Goal: Information Seeking & Learning: Learn about a topic

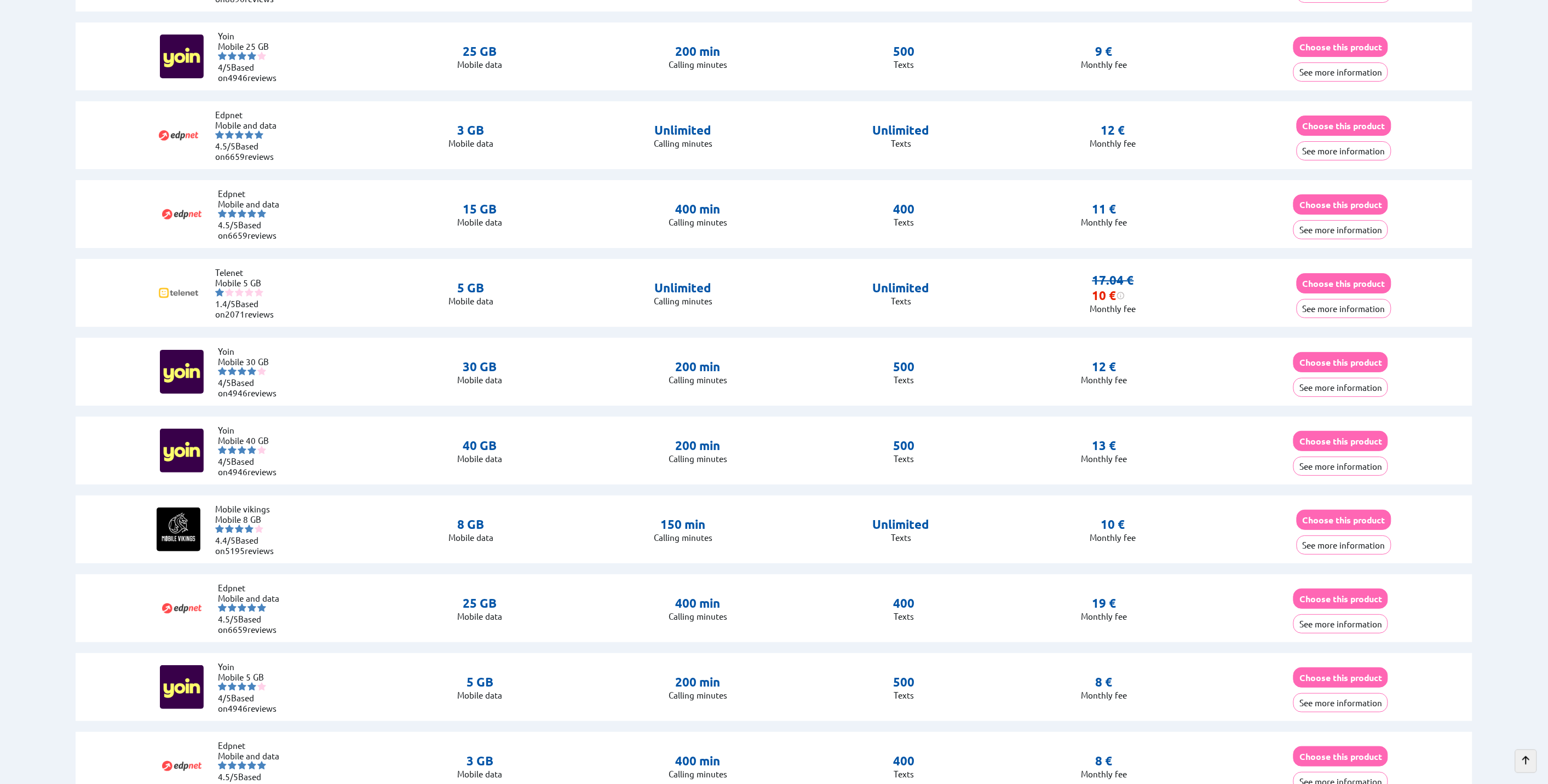
scroll to position [5051, 0]
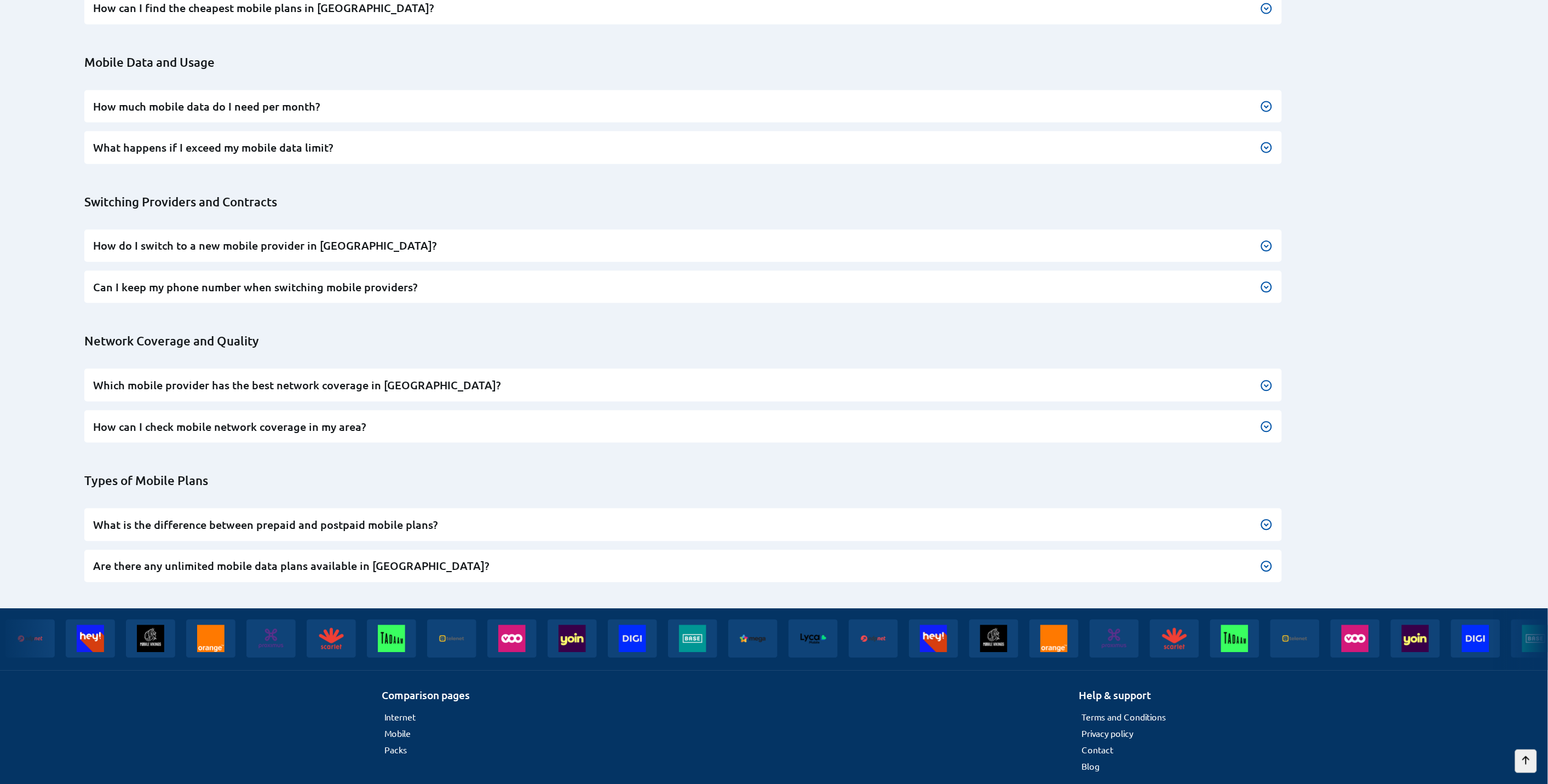
drag, startPoint x: 640, startPoint y: 380, endPoint x: 603, endPoint y: 712, distance: 334.1
click at [1095, 761] on link "Blog" at bounding box center [1091, 766] width 18 height 11
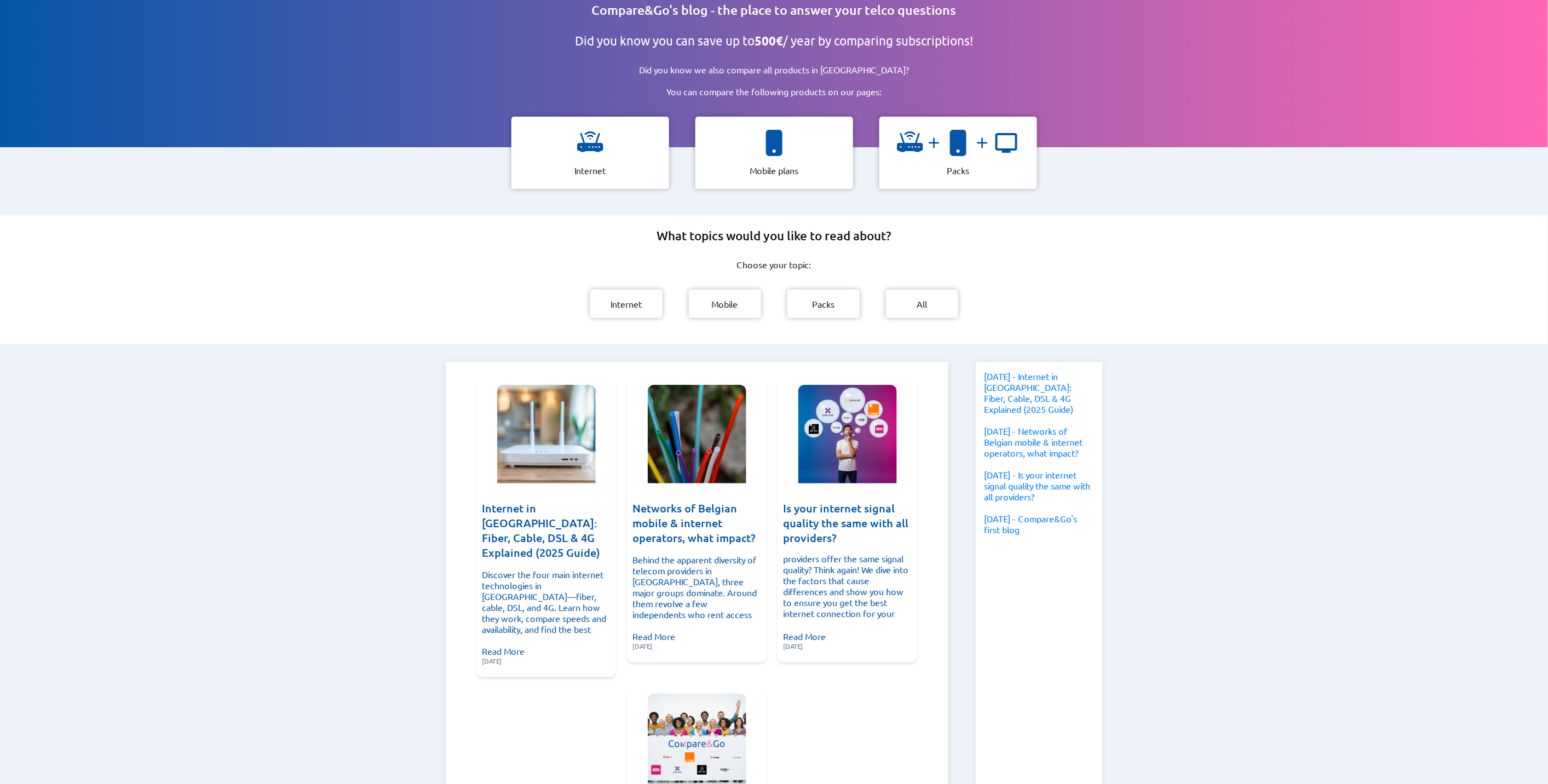
scroll to position [61, 0]
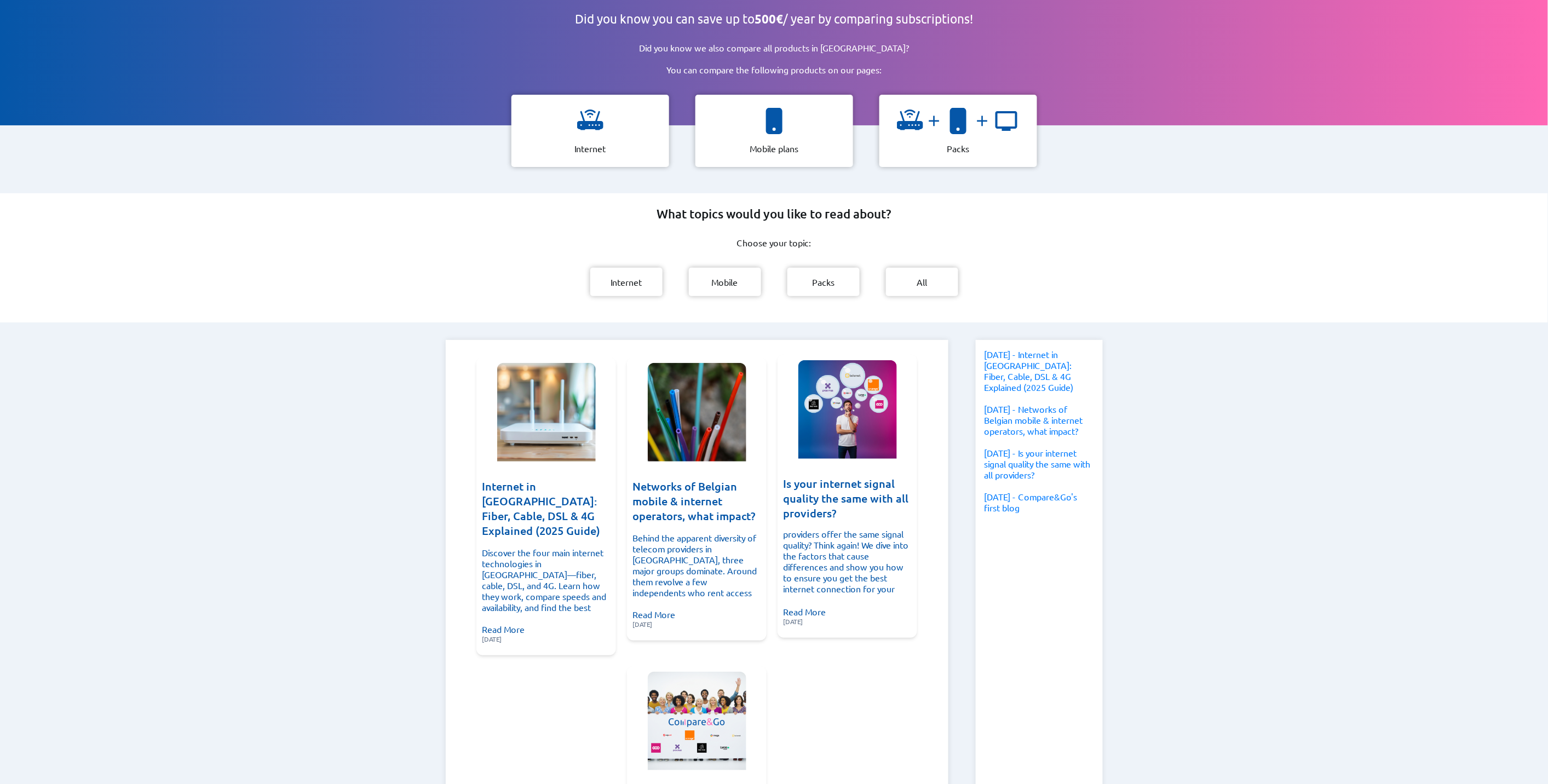
click at [806, 512] on div "Is your internet signal quality the same with all providers? You think all Belg…" at bounding box center [847, 546] width 129 height 174
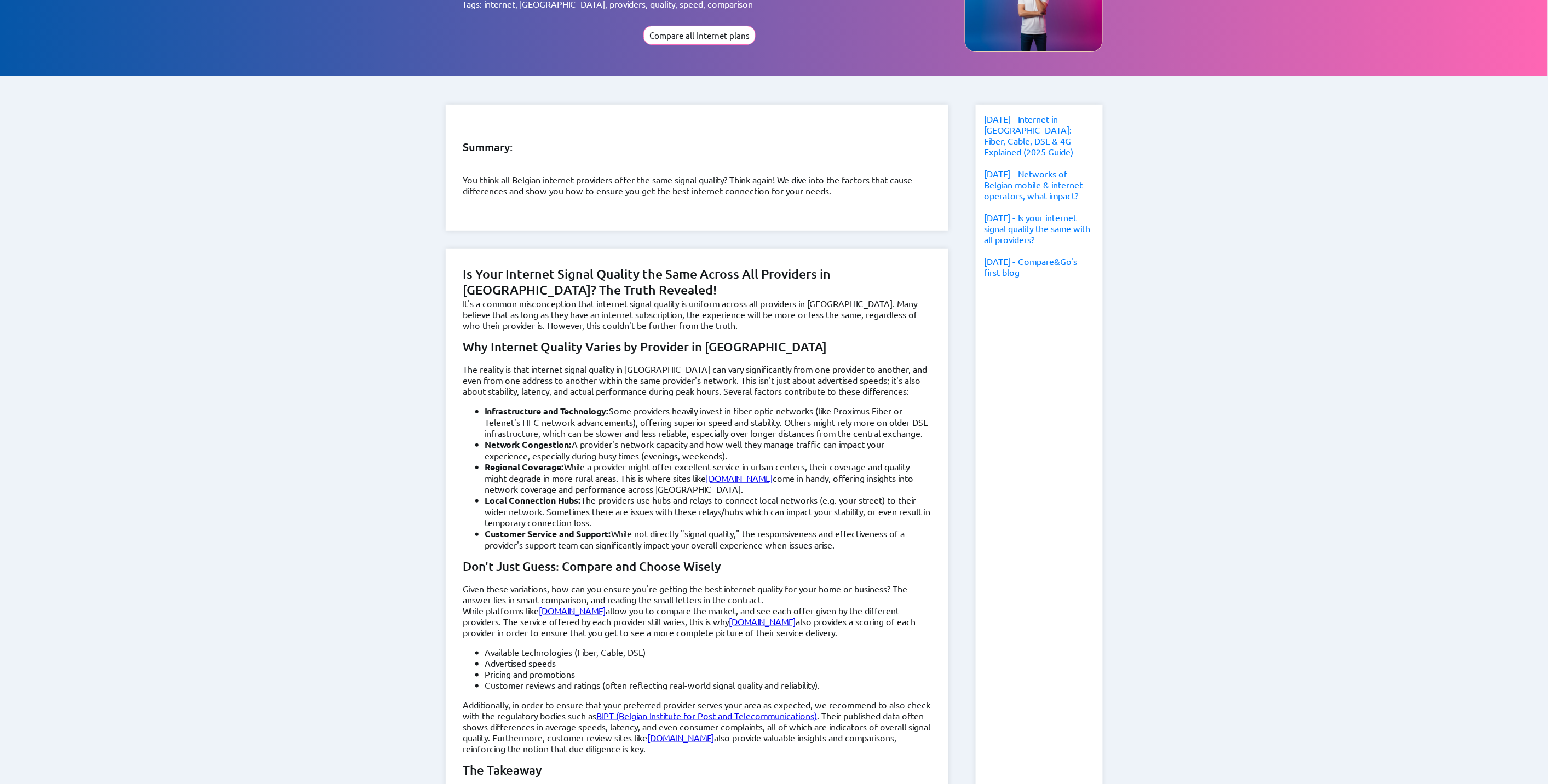
scroll to position [425, 0]
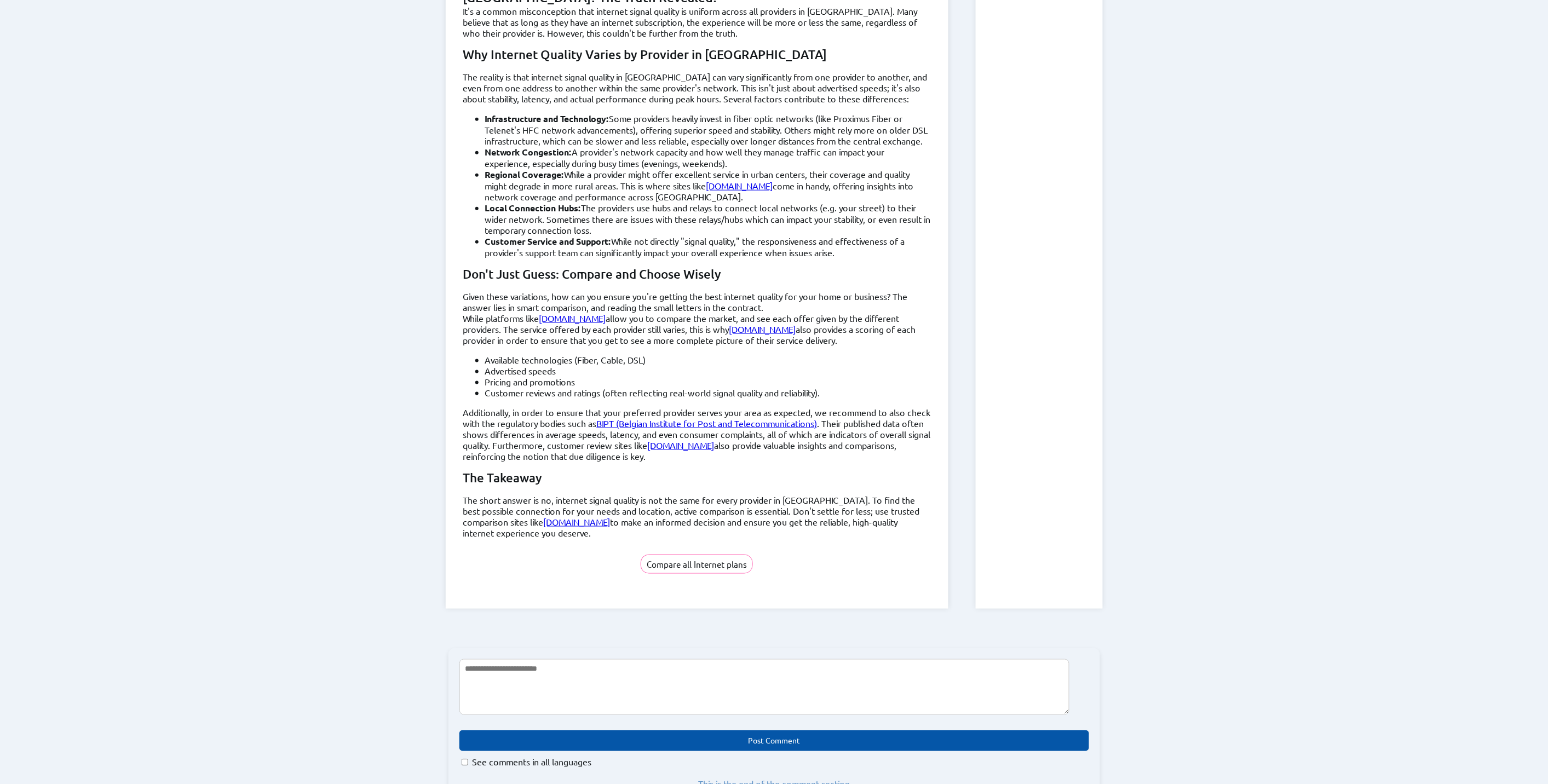
drag, startPoint x: 460, startPoint y: 398, endPoint x: 650, endPoint y: 484, distance: 208.6
click at [650, 484] on div "Is Your Internet Signal Quality the Same Across All Providers in [GEOGRAPHIC_DA…" at bounding box center [697, 282] width 502 height 652
copy div "Is Your Internet Signal Quality the Same Across All Providers in [GEOGRAPHIC_DA…"
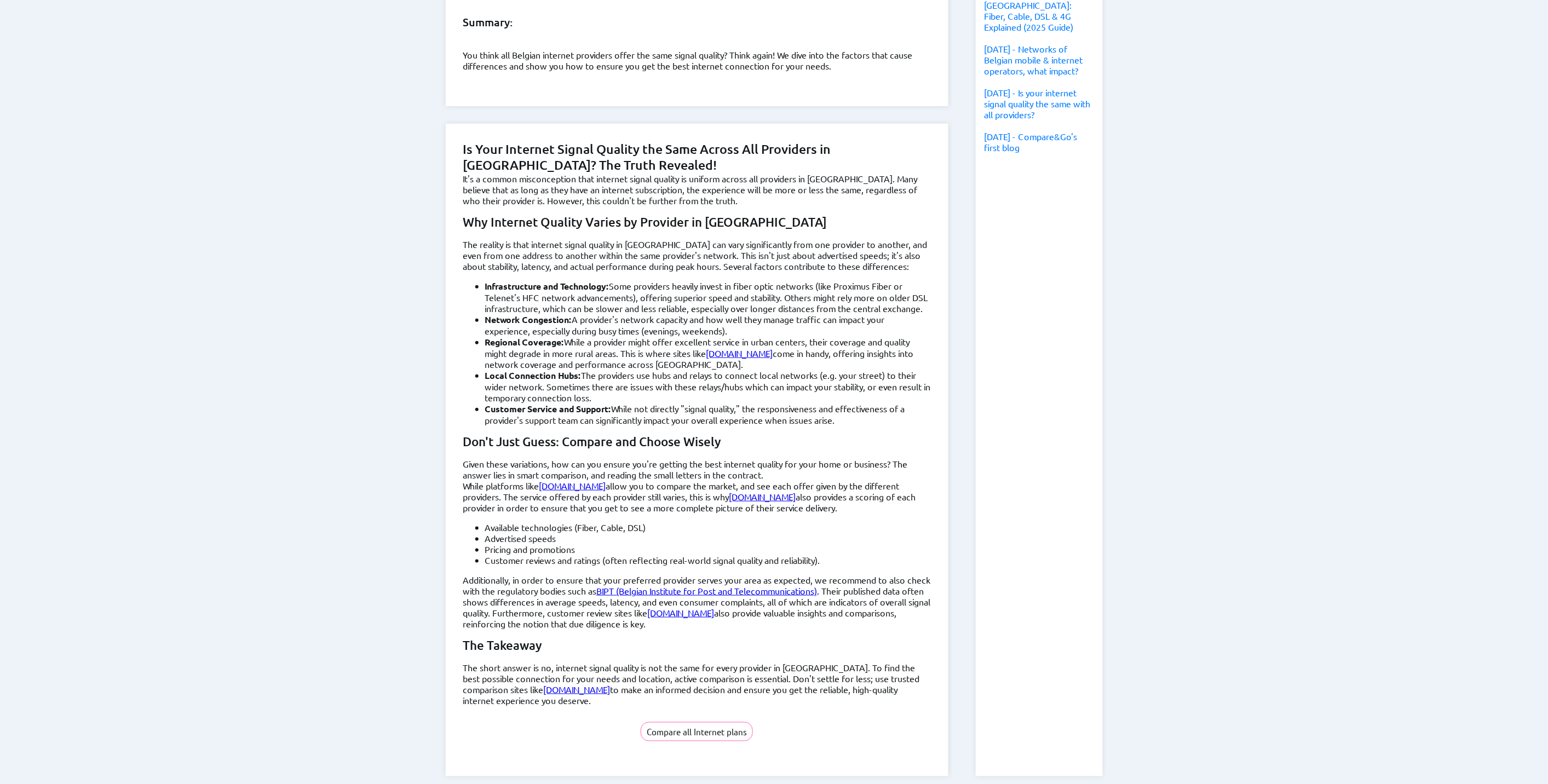
scroll to position [236, 0]
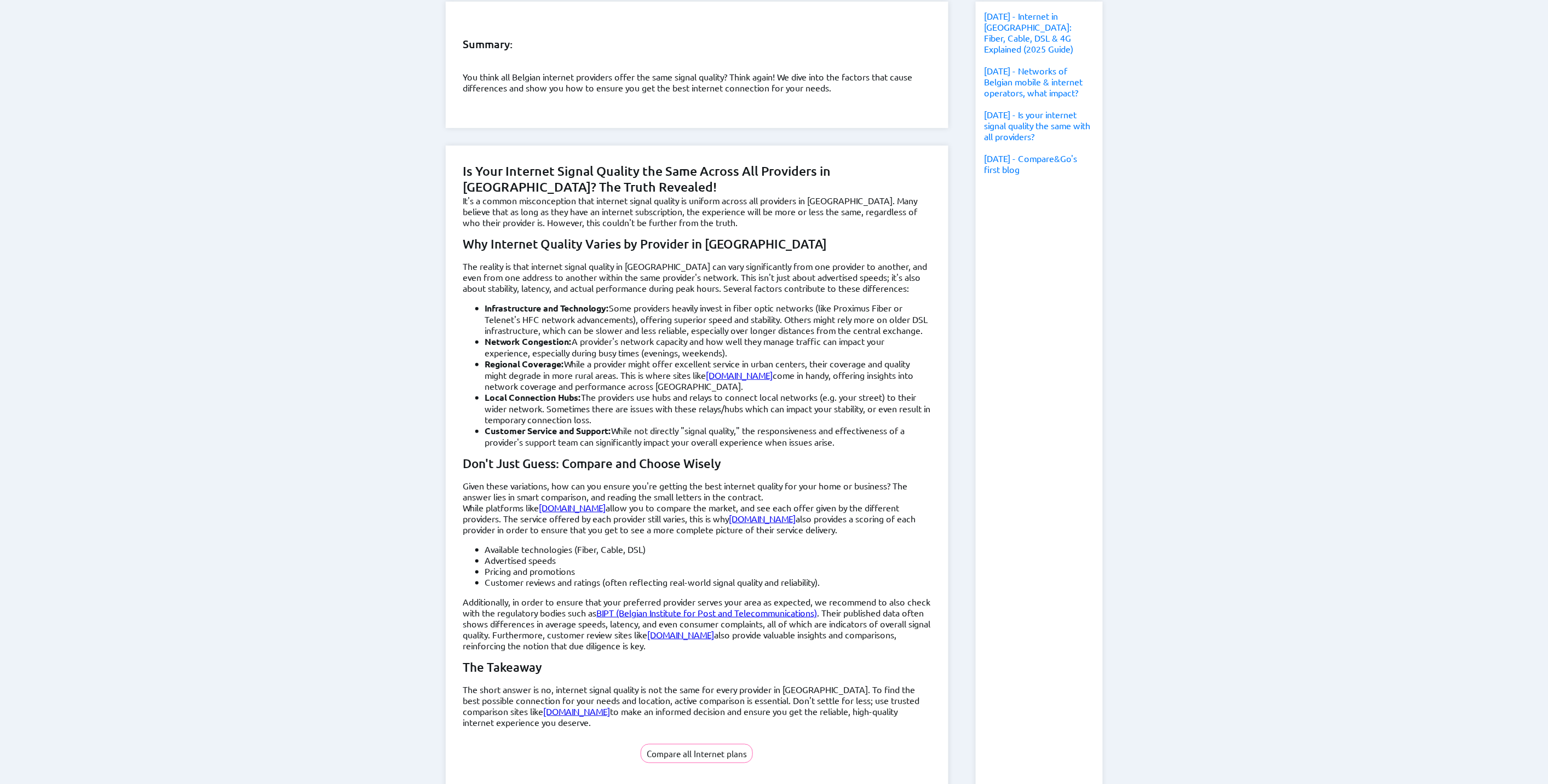
click at [371, 203] on div "Summary: You think all Belgian internet providers offer the same signal quality…" at bounding box center [774, 411] width 1548 height 854
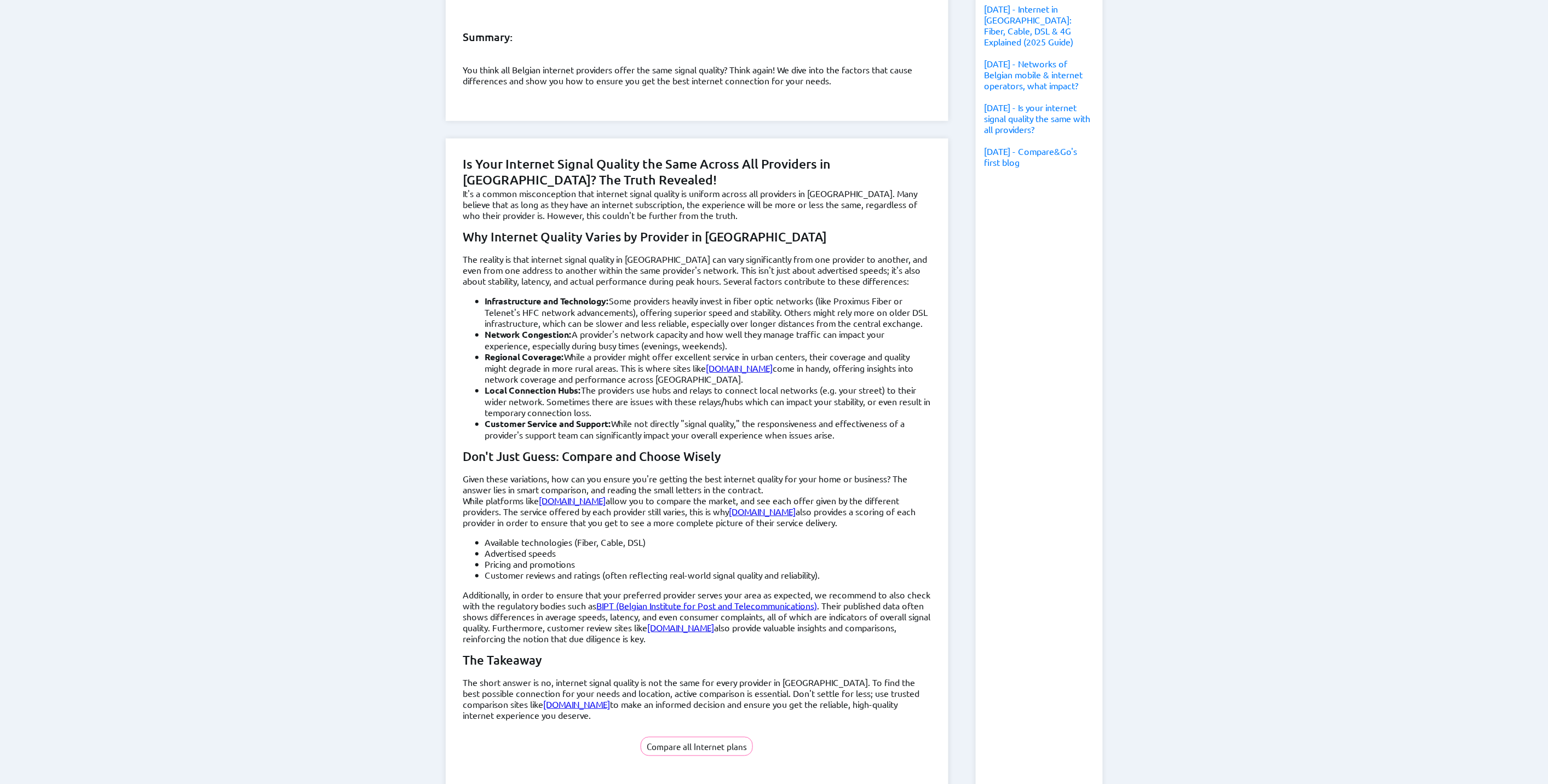
scroll to position [0, 0]
